Goal: Information Seeking & Learning: Learn about a topic

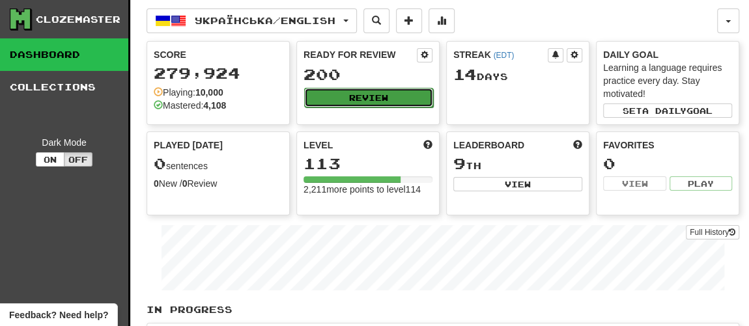
click at [373, 94] on button "Review" at bounding box center [368, 98] width 129 height 20
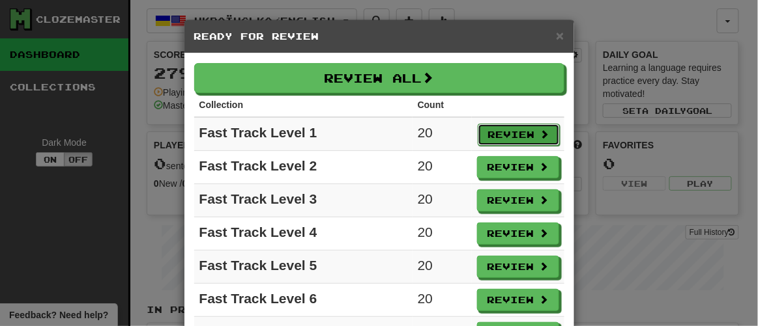
click at [506, 130] on button "Review" at bounding box center [519, 135] width 82 height 22
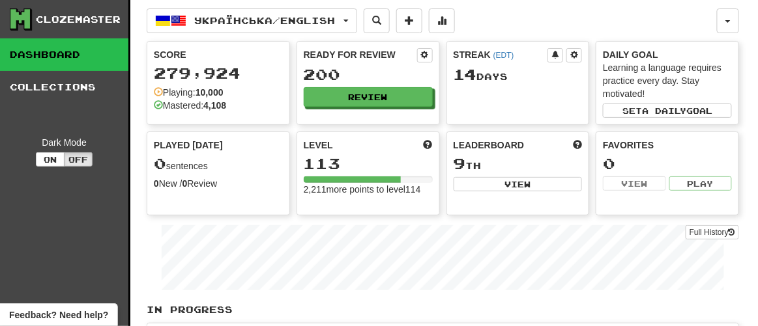
select select "**"
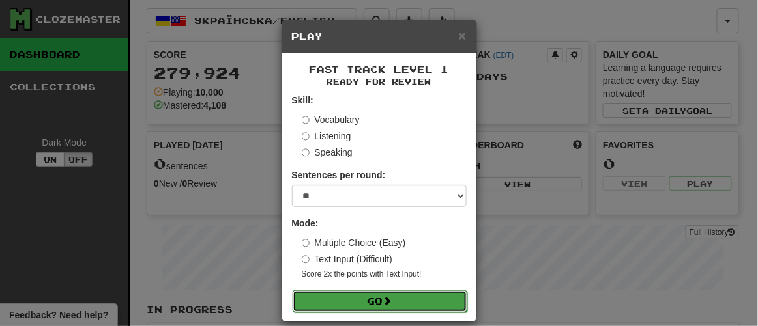
click at [366, 302] on button "Go" at bounding box center [380, 302] width 175 height 22
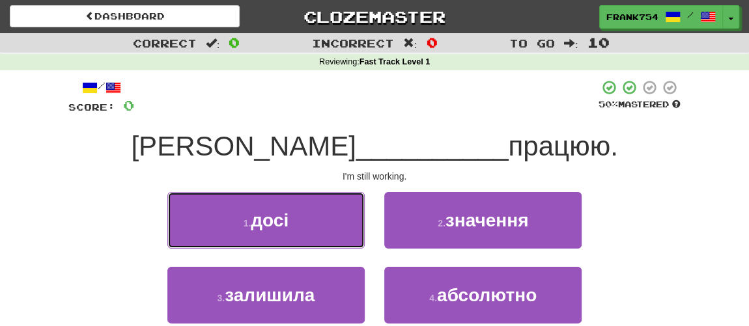
click at [287, 215] on span "досі" at bounding box center [270, 220] width 38 height 20
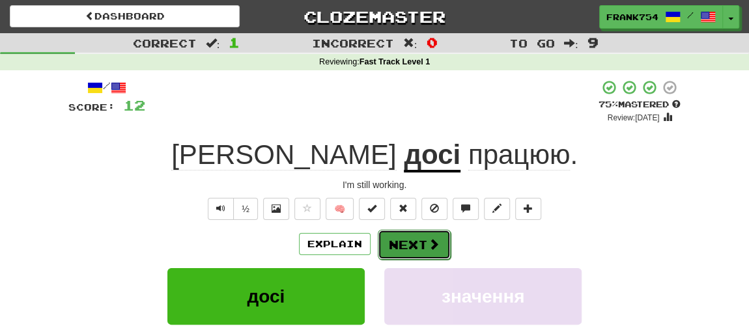
click at [432, 240] on span at bounding box center [434, 244] width 12 height 12
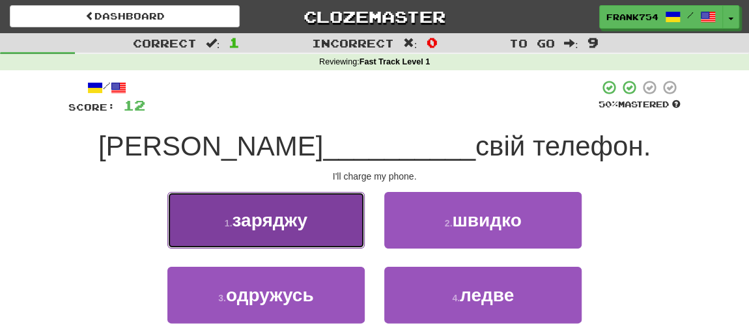
click at [284, 230] on span "заряджу" at bounding box center [269, 220] width 75 height 20
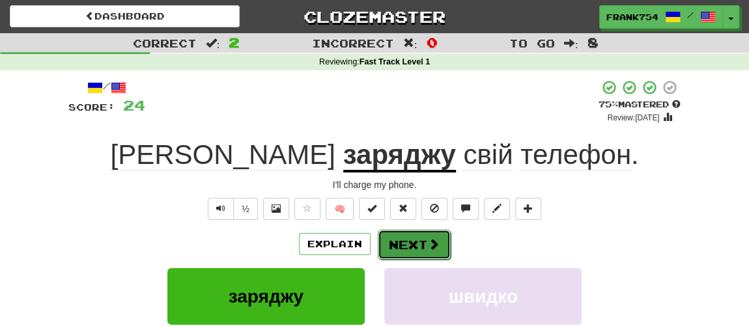
click at [409, 251] on button "Next" at bounding box center [414, 245] width 73 height 30
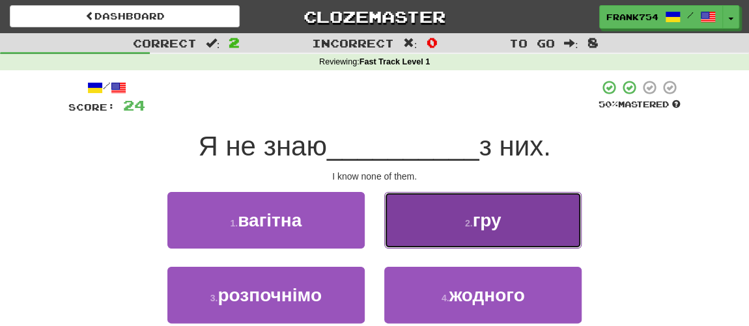
click at [469, 225] on small "2 ." at bounding box center [469, 223] width 8 height 10
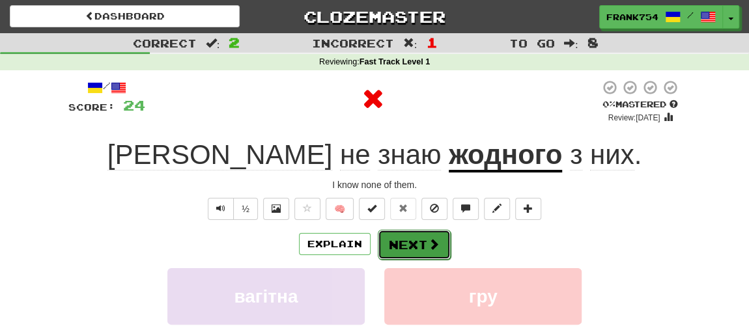
click at [423, 247] on button "Next" at bounding box center [414, 245] width 73 height 30
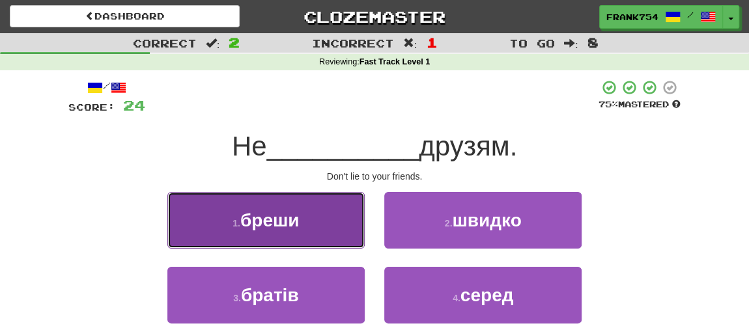
click at [281, 224] on span "бреши" at bounding box center [269, 220] width 59 height 20
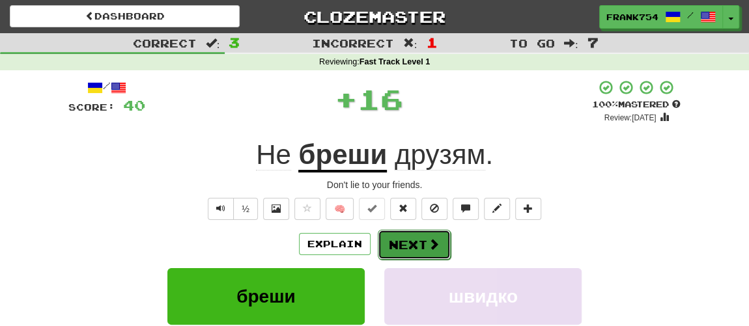
click at [403, 235] on button "Next" at bounding box center [414, 245] width 73 height 30
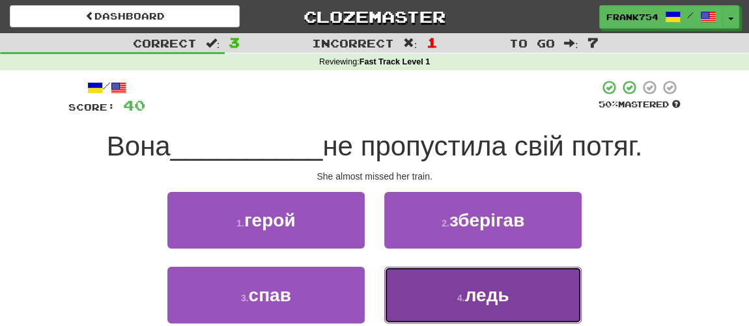
click at [450, 308] on button "4 . ледь" at bounding box center [482, 295] width 197 height 57
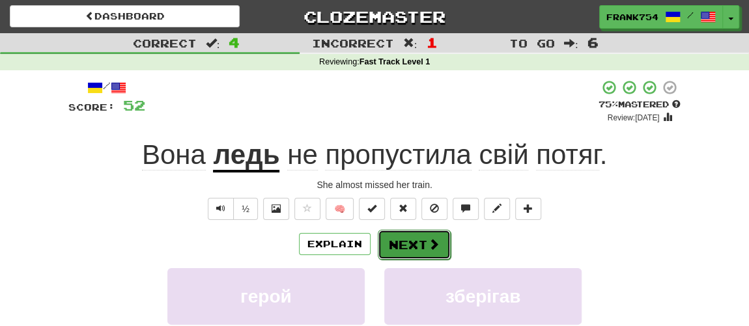
click at [410, 242] on button "Next" at bounding box center [414, 245] width 73 height 30
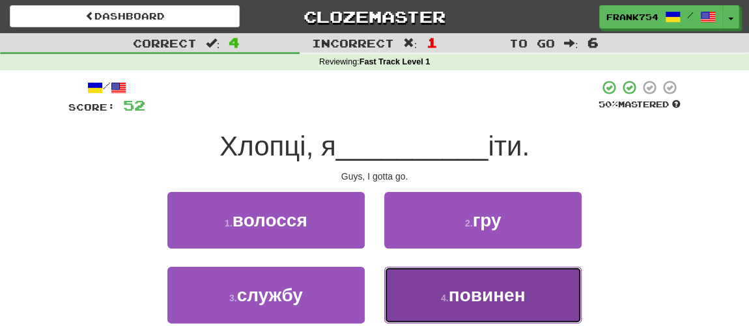
click at [465, 313] on button "4 . повинен" at bounding box center [482, 295] width 197 height 57
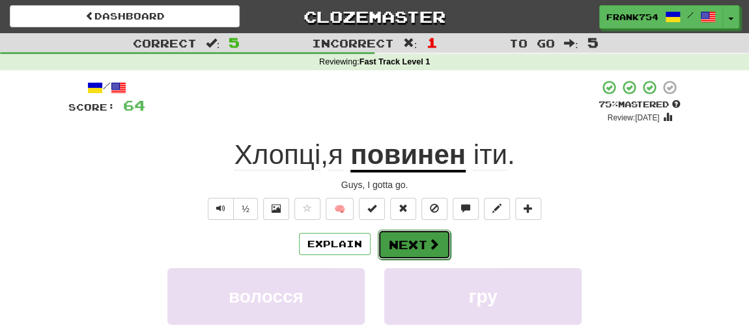
click at [412, 238] on button "Next" at bounding box center [414, 245] width 73 height 30
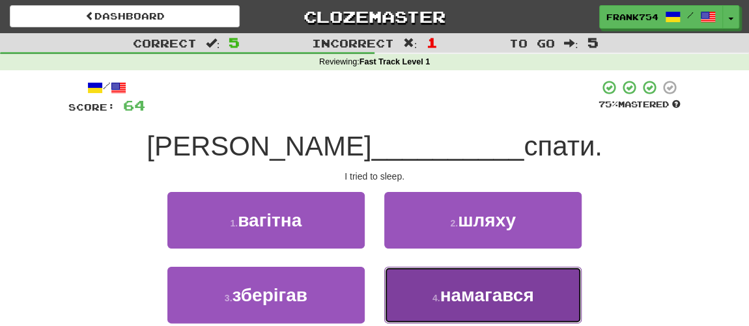
click at [442, 296] on span "намагався" at bounding box center [487, 295] width 94 height 20
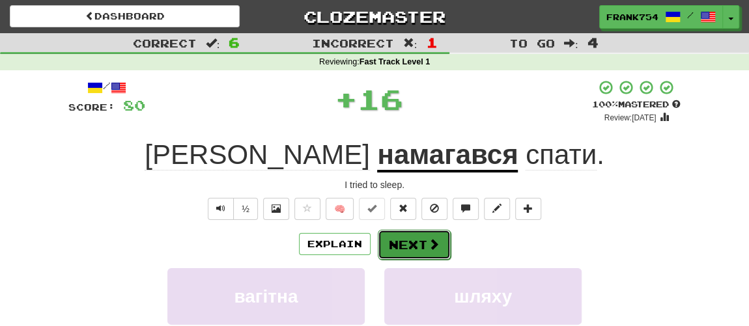
click at [420, 252] on button "Next" at bounding box center [414, 245] width 73 height 30
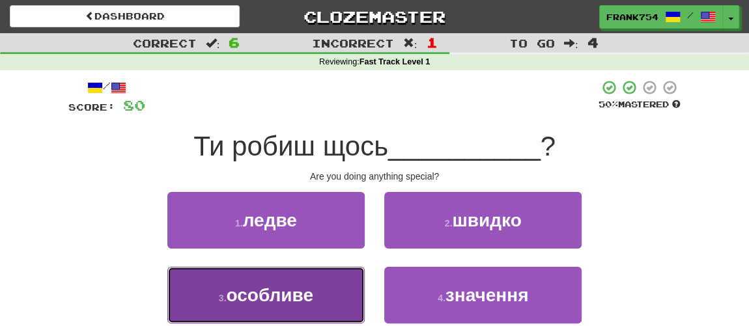
click at [263, 302] on span "особливе" at bounding box center [269, 295] width 87 height 20
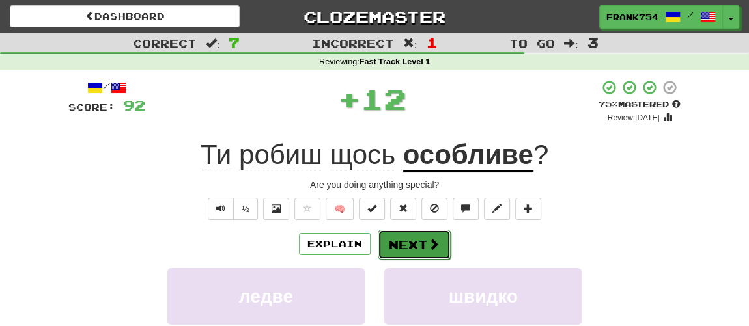
click at [416, 244] on button "Next" at bounding box center [414, 245] width 73 height 30
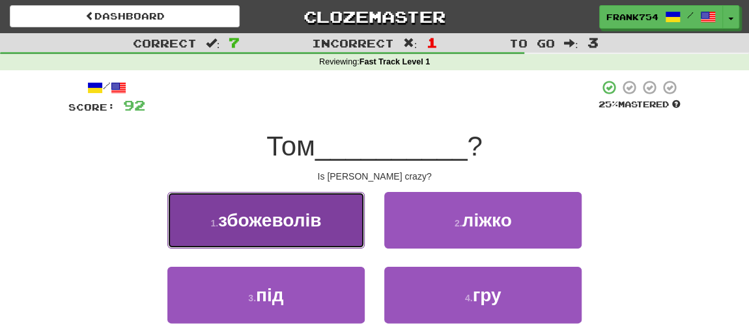
click at [312, 225] on span "збожеволів" at bounding box center [269, 220] width 103 height 20
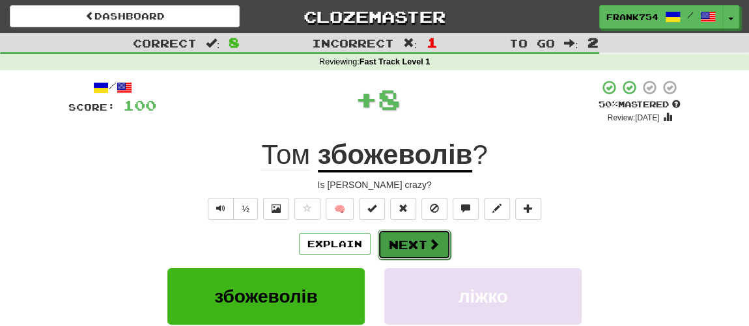
click at [401, 246] on button "Next" at bounding box center [414, 245] width 73 height 30
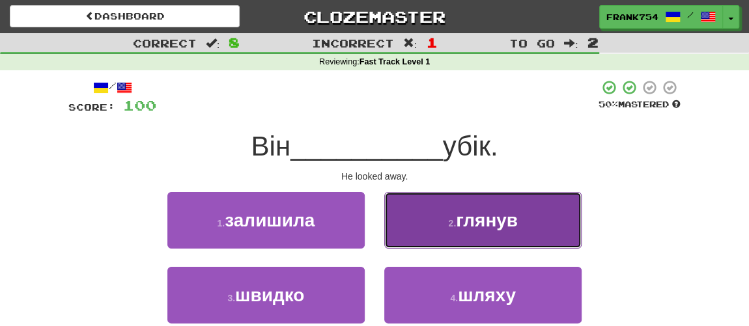
click at [437, 225] on button "2 . глянув" at bounding box center [482, 220] width 197 height 57
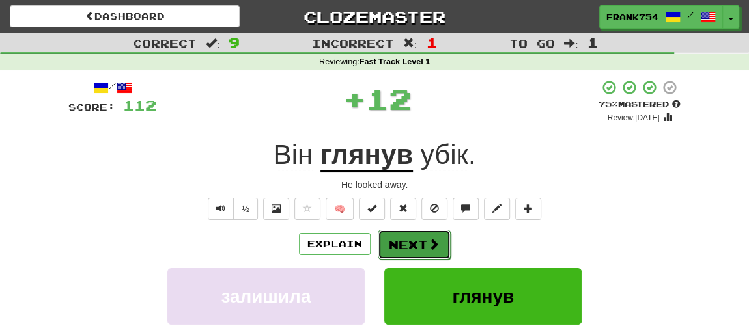
click at [406, 237] on button "Next" at bounding box center [414, 245] width 73 height 30
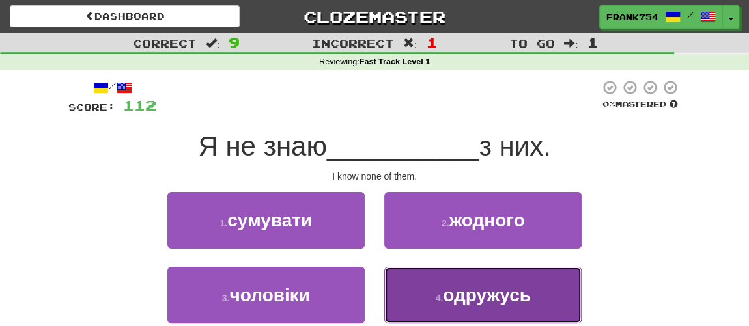
click at [448, 303] on span "одружусь" at bounding box center [487, 295] width 88 height 20
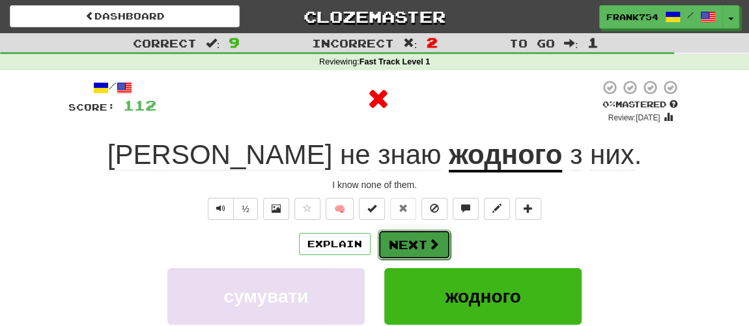
click at [408, 245] on button "Next" at bounding box center [414, 245] width 73 height 30
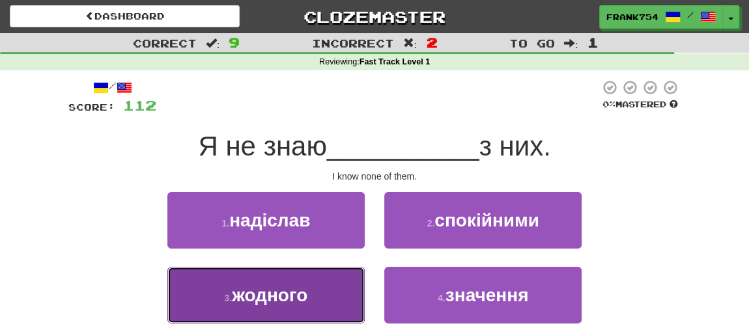
click at [304, 295] on span "жодного" at bounding box center [270, 295] width 76 height 20
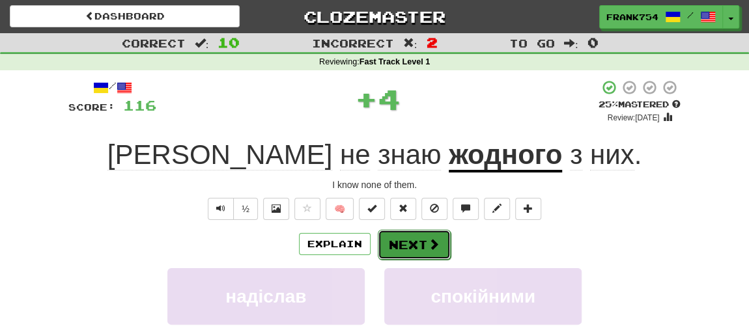
click at [406, 244] on button "Next" at bounding box center [414, 245] width 73 height 30
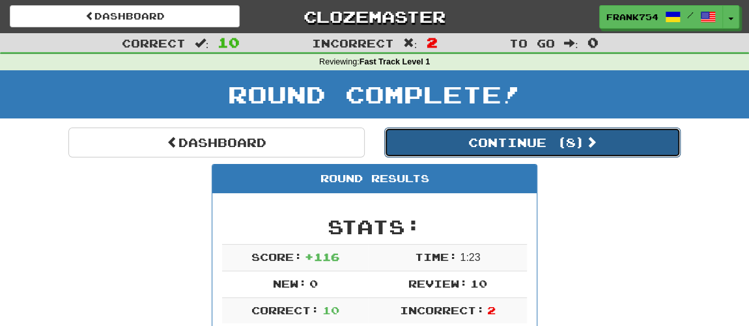
click at [472, 143] on button "Continue ( 8 )" at bounding box center [532, 143] width 296 height 30
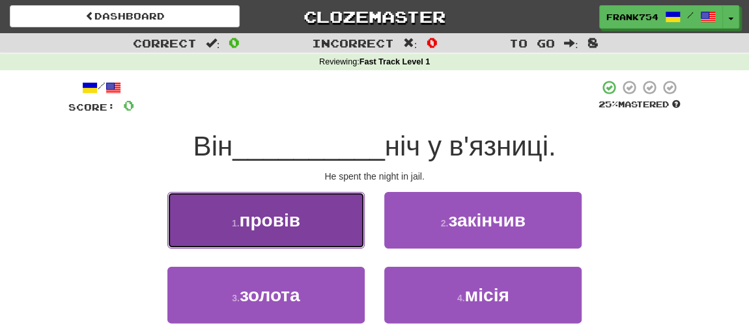
click at [300, 225] on span "провів" at bounding box center [270, 220] width 61 height 20
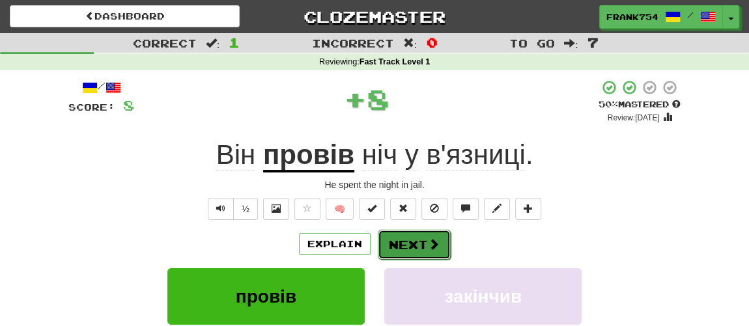
click at [396, 242] on button "Next" at bounding box center [414, 245] width 73 height 30
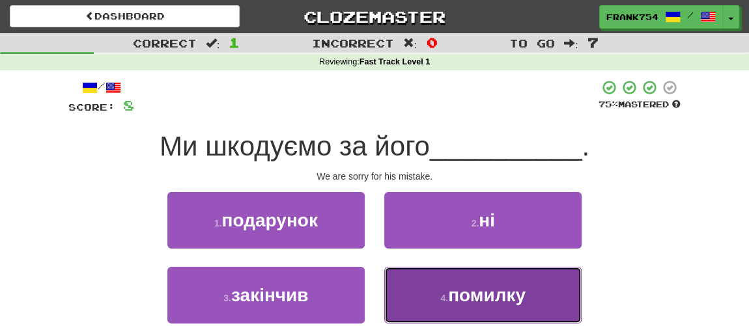
click at [450, 298] on span "помилку" at bounding box center [487, 295] width 78 height 20
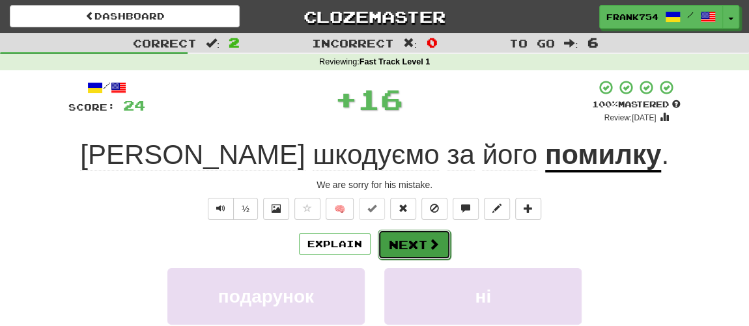
click at [409, 245] on button "Next" at bounding box center [414, 245] width 73 height 30
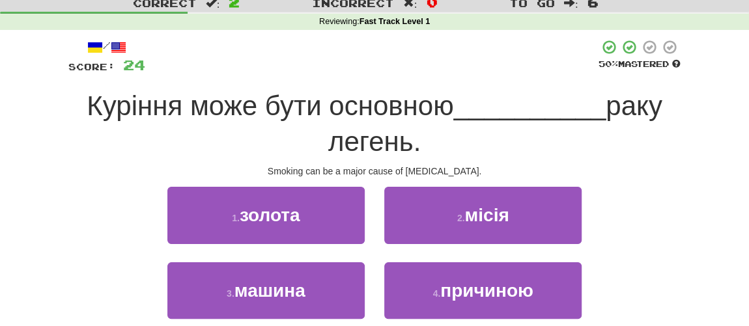
scroll to position [59, 0]
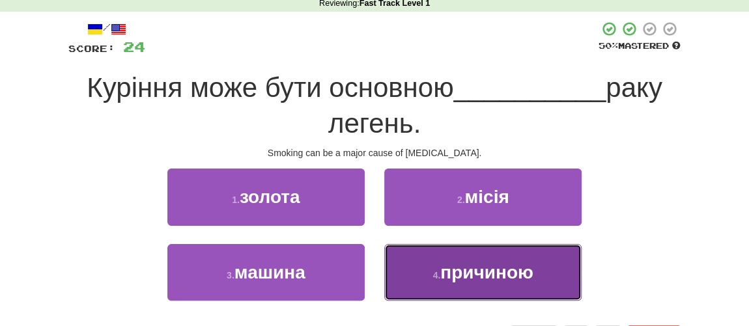
click at [419, 264] on button "4 . причиною" at bounding box center [482, 272] width 197 height 57
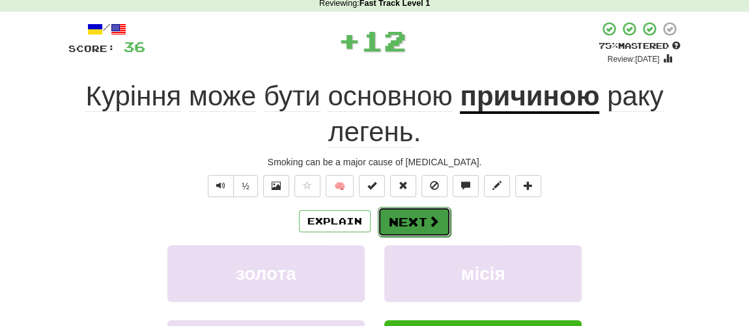
click at [407, 225] on button "Next" at bounding box center [414, 222] width 73 height 30
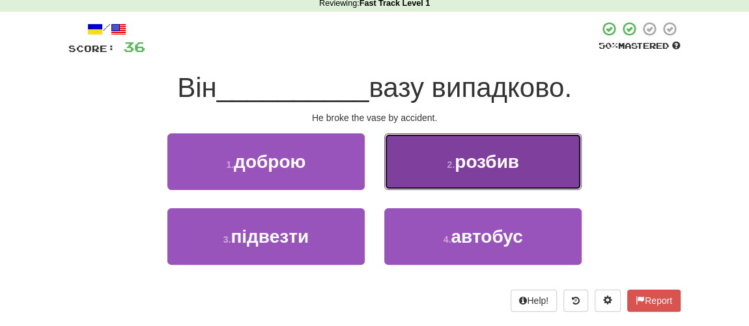
click at [458, 167] on span "розбив" at bounding box center [487, 162] width 65 height 20
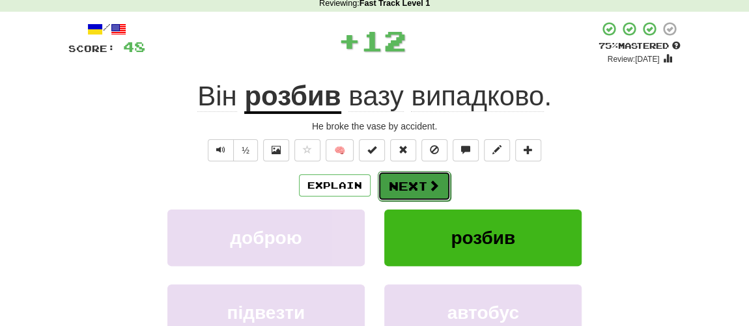
click at [430, 191] on span at bounding box center [434, 186] width 12 height 12
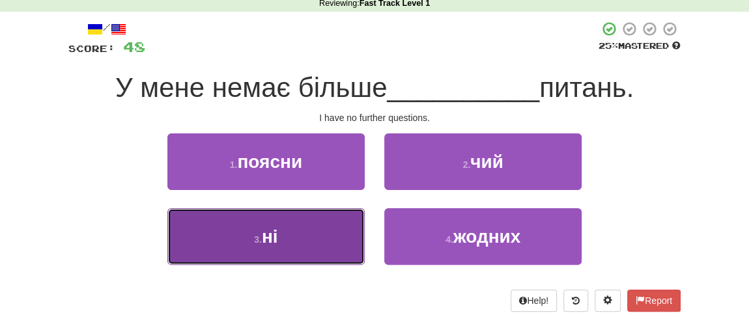
click at [281, 242] on button "3 . ні" at bounding box center [265, 236] width 197 height 57
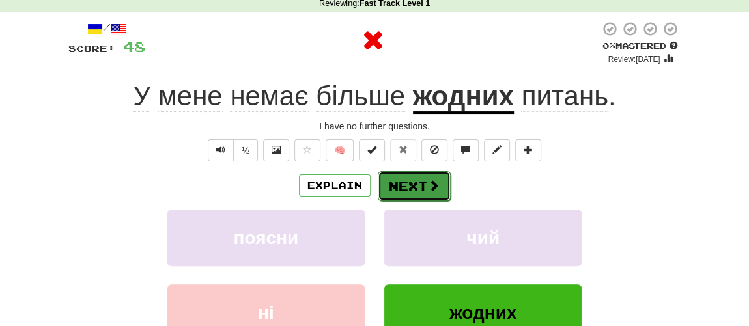
click at [415, 184] on button "Next" at bounding box center [414, 186] width 73 height 30
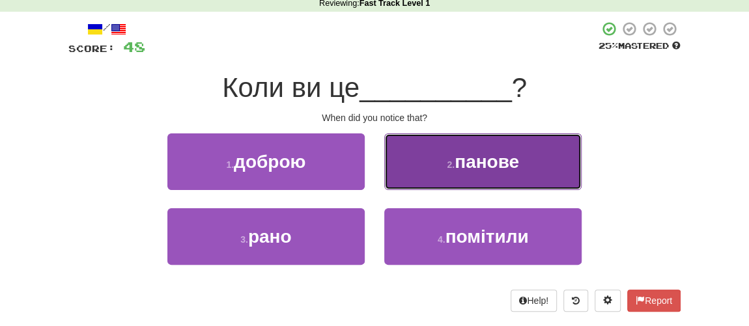
click at [453, 169] on button "2 . панове" at bounding box center [482, 162] width 197 height 57
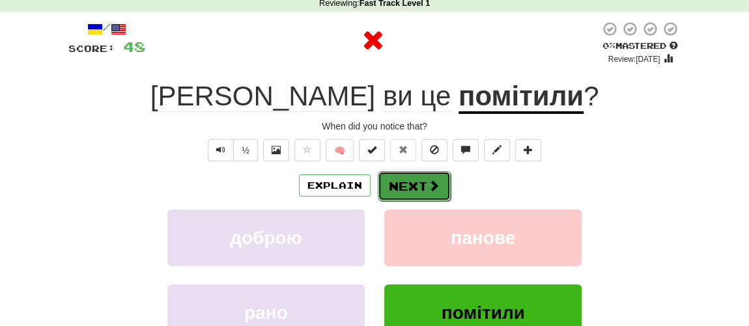
click at [417, 184] on button "Next" at bounding box center [414, 186] width 73 height 30
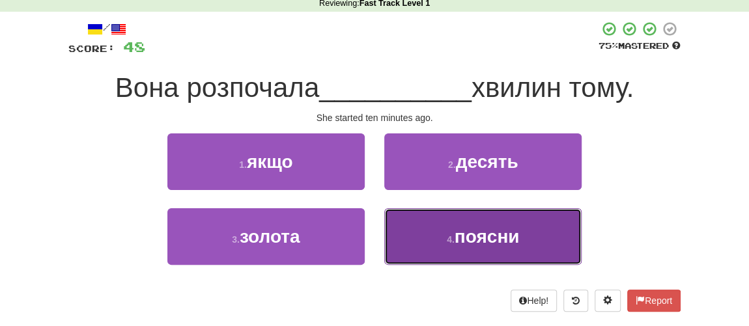
click at [441, 227] on button "4 . поясни" at bounding box center [482, 236] width 197 height 57
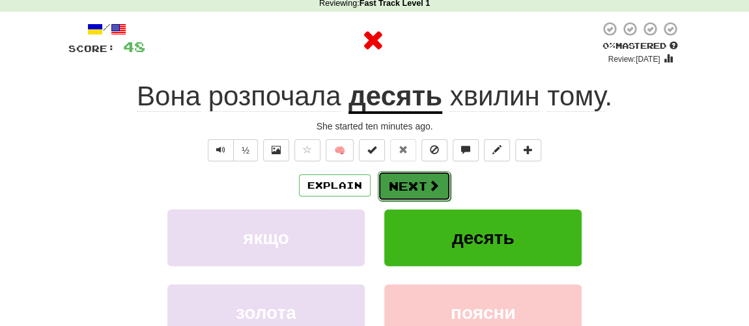
click at [416, 175] on button "Next" at bounding box center [414, 186] width 73 height 30
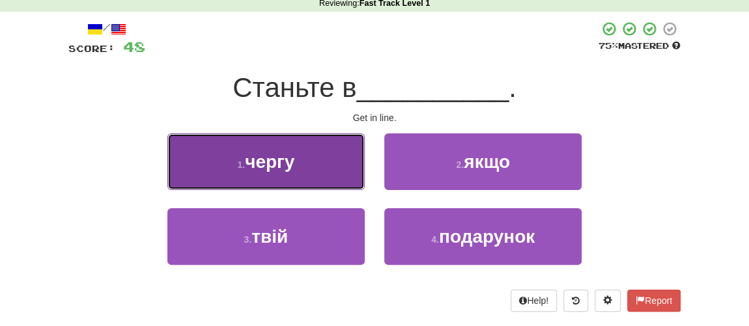
click at [333, 162] on button "1 . чергу" at bounding box center [265, 162] width 197 height 57
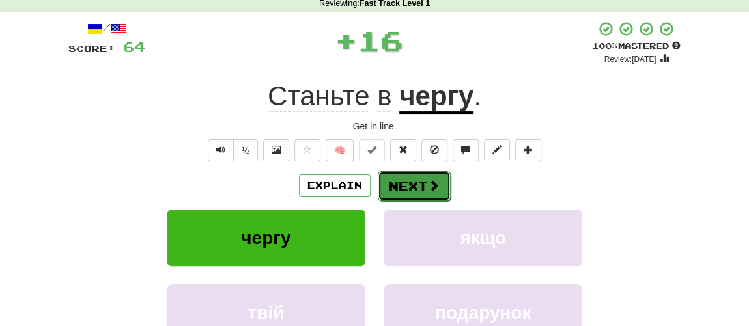
click at [406, 181] on button "Next" at bounding box center [414, 186] width 73 height 30
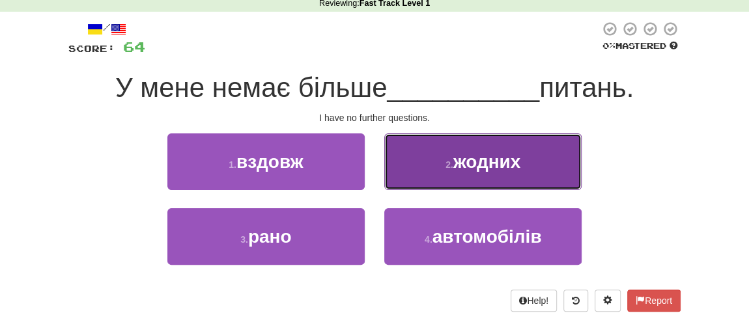
click at [446, 169] on button "2 . жодних" at bounding box center [482, 162] width 197 height 57
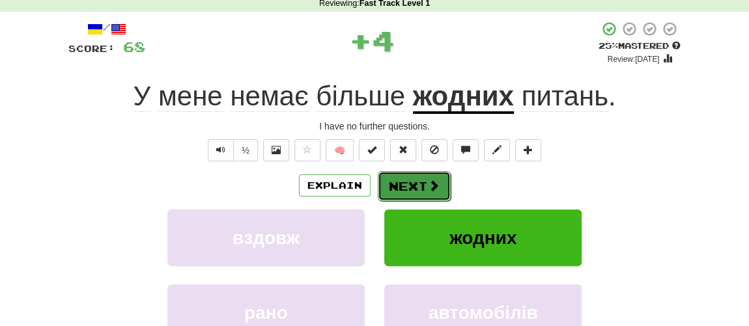
click at [416, 180] on button "Next" at bounding box center [414, 186] width 73 height 30
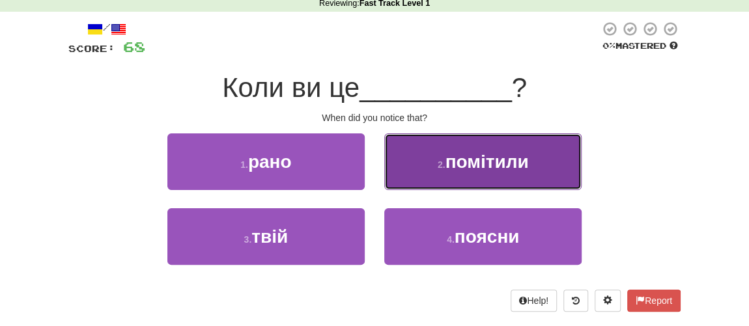
click at [462, 163] on span "помітили" at bounding box center [486, 162] width 83 height 20
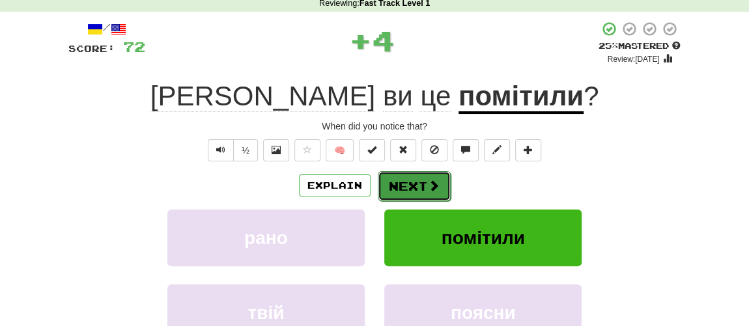
click at [428, 175] on button "Next" at bounding box center [414, 186] width 73 height 30
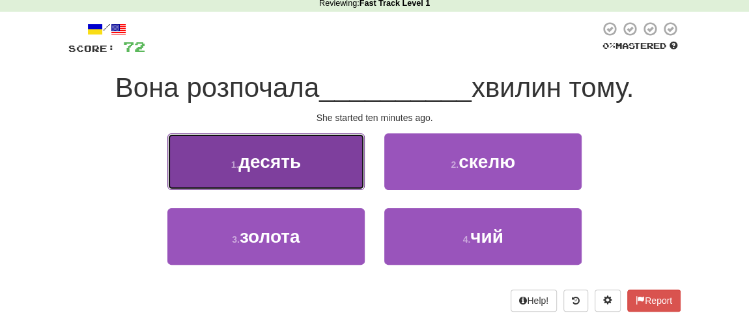
click at [285, 167] on span "десять" at bounding box center [269, 162] width 63 height 20
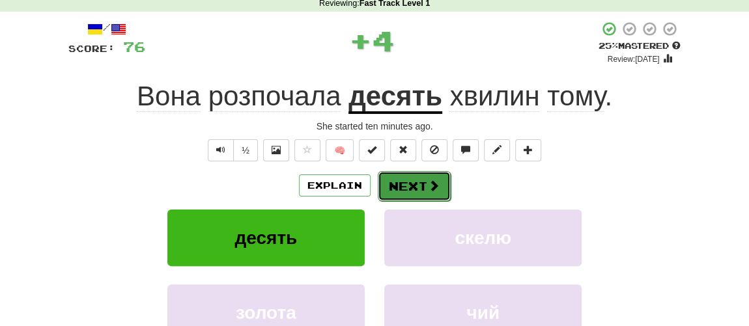
click at [427, 194] on button "Next" at bounding box center [414, 186] width 73 height 30
